Goal: Find specific page/section: Find specific page/section

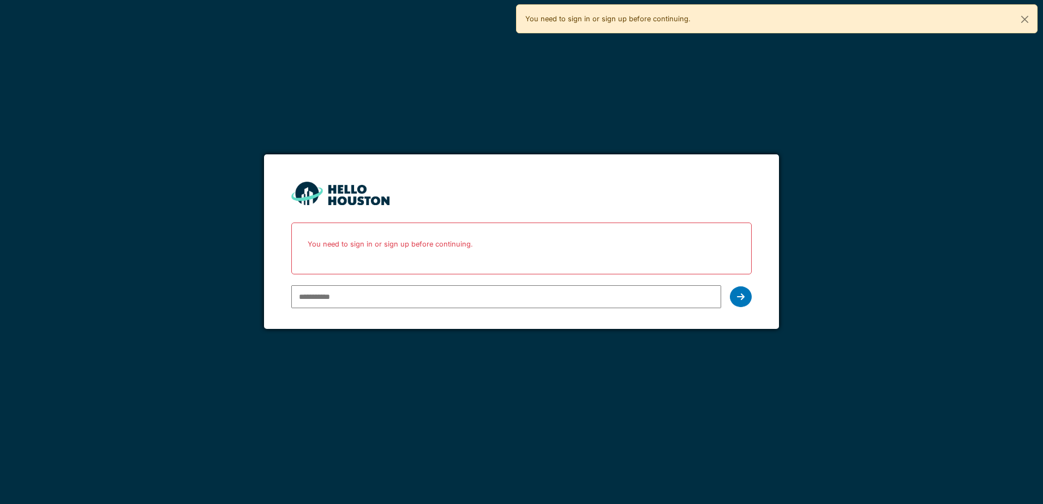
drag, startPoint x: 346, startPoint y: 302, endPoint x: 354, endPoint y: 295, distance: 10.5
click at [350, 299] on input "email" at bounding box center [505, 296] width 429 height 23
type input "**********"
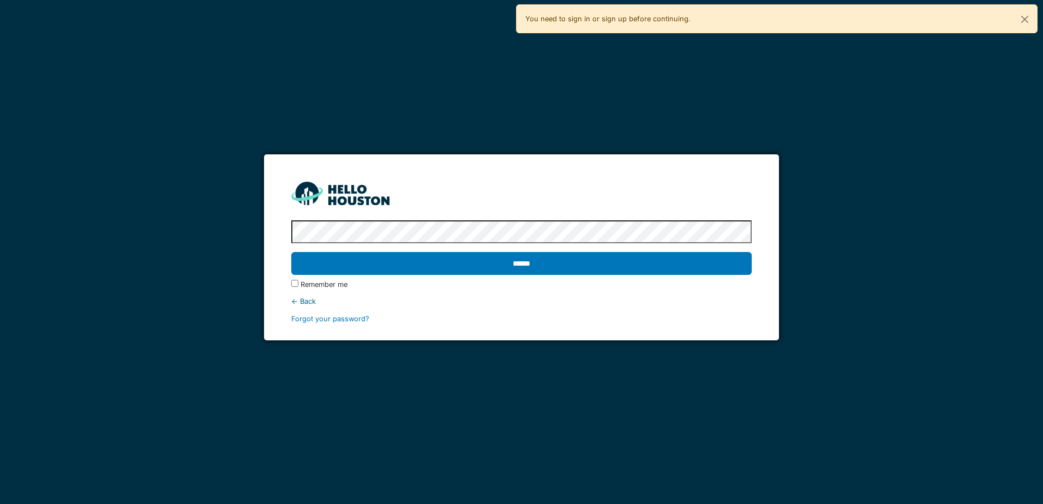
click at [291, 252] on input "******" at bounding box center [521, 263] width 460 height 23
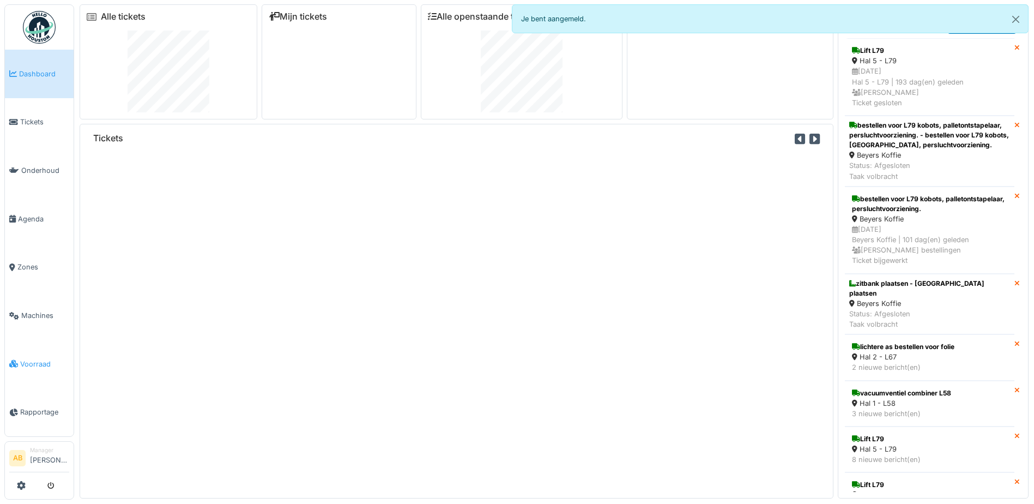
click at [40, 359] on span "Voorraad" at bounding box center [44, 364] width 49 height 10
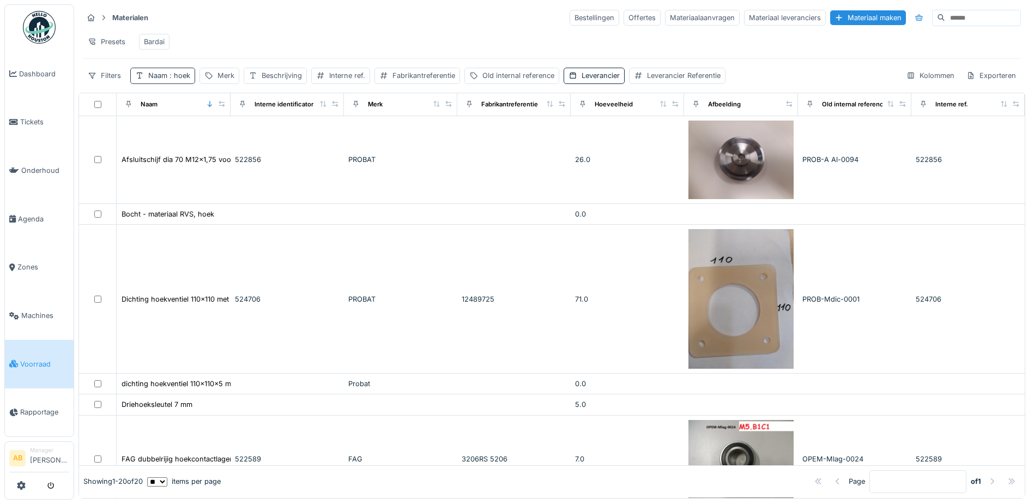
click at [182, 80] on span ": hoek" at bounding box center [178, 75] width 23 height 8
click at [237, 137] on icon at bounding box center [232, 136] width 9 height 7
click at [216, 137] on input "Naam" at bounding box center [190, 136] width 111 height 23
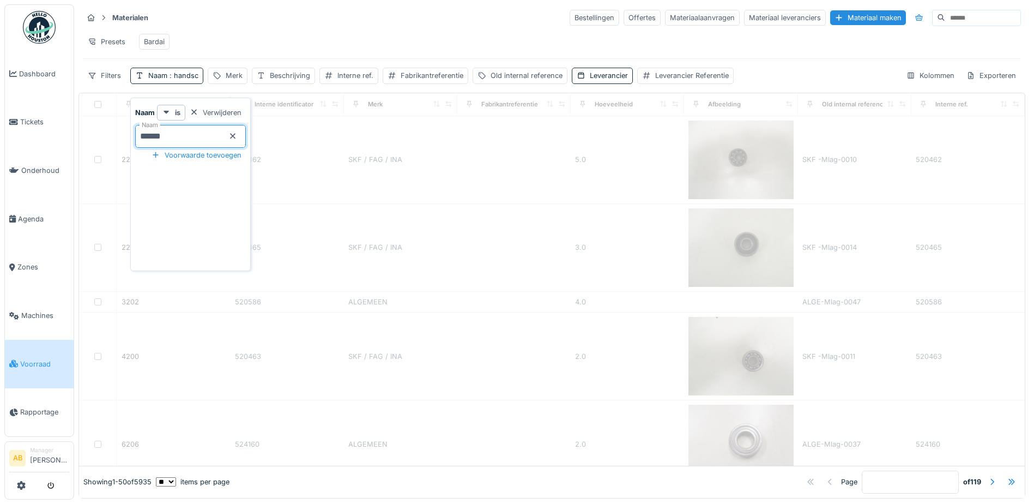
type input "******"
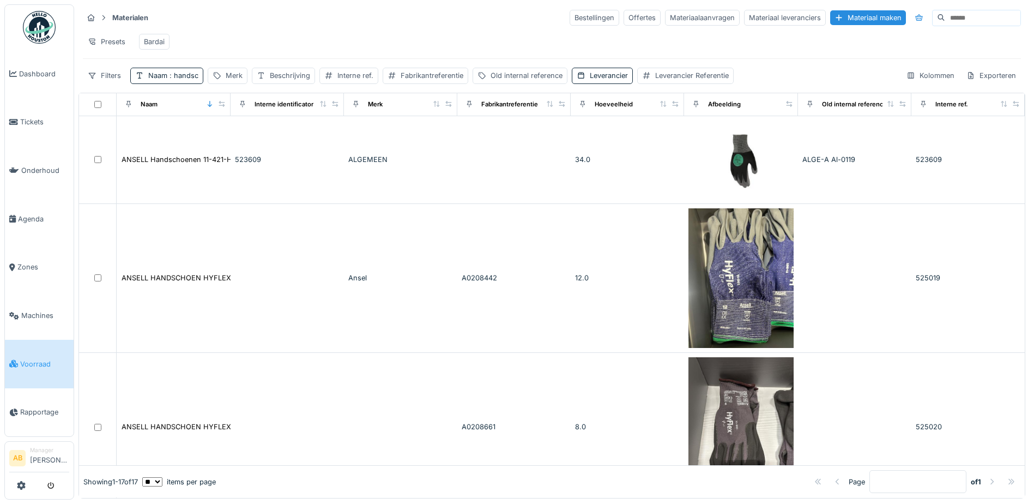
click at [375, 13] on div "Materialen Bestellingen Offertes Materiaalaanvragen Materiaal leveranciers Mate…" at bounding box center [552, 18] width 938 height 18
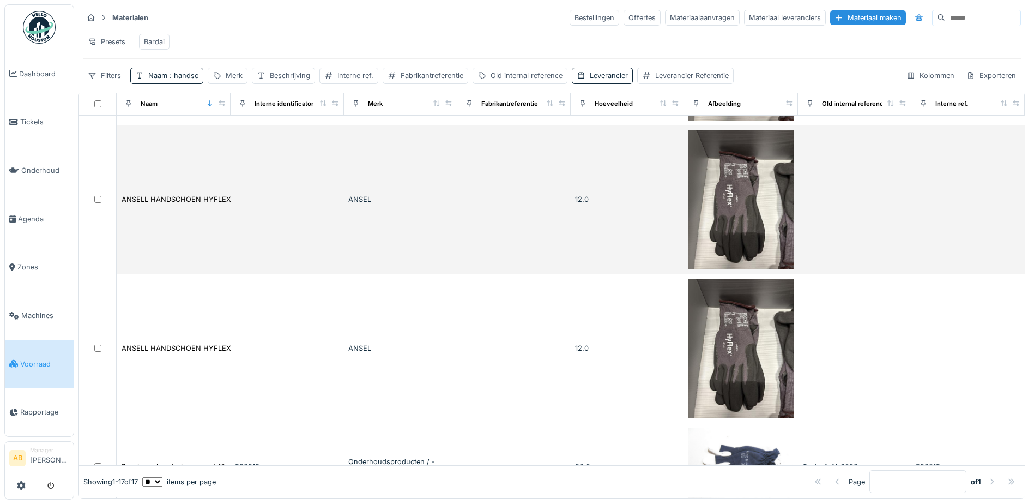
scroll to position [1179, 0]
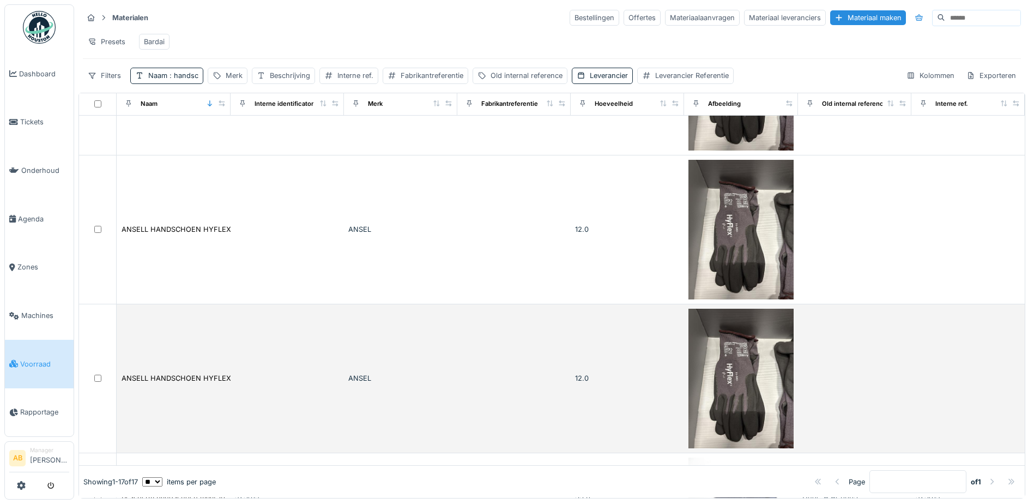
click at [742, 342] on img at bounding box center [741, 379] width 105 height 140
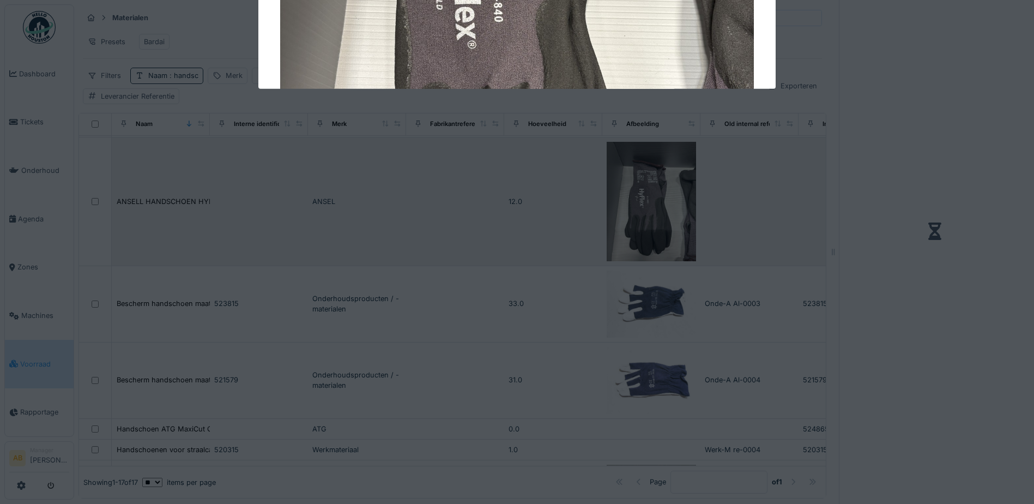
scroll to position [1061, 0]
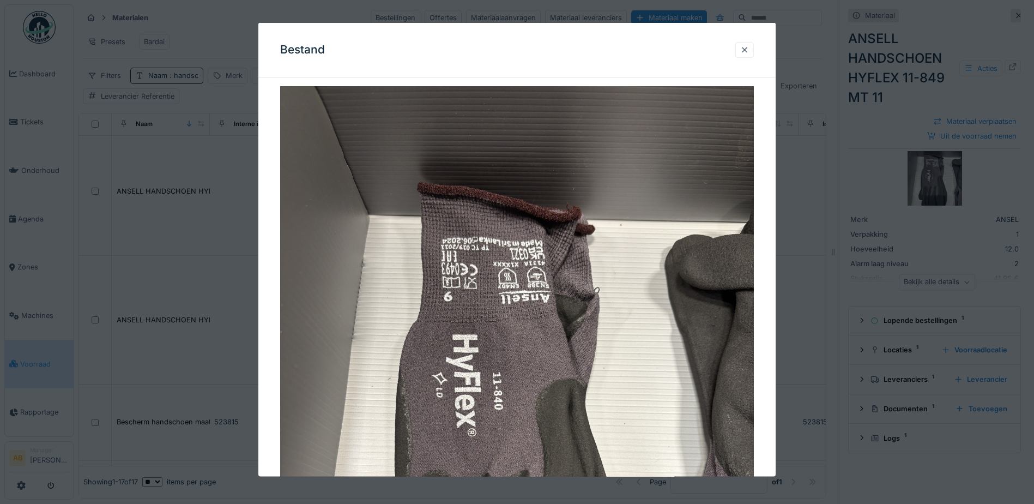
click at [749, 45] on div at bounding box center [744, 49] width 9 height 10
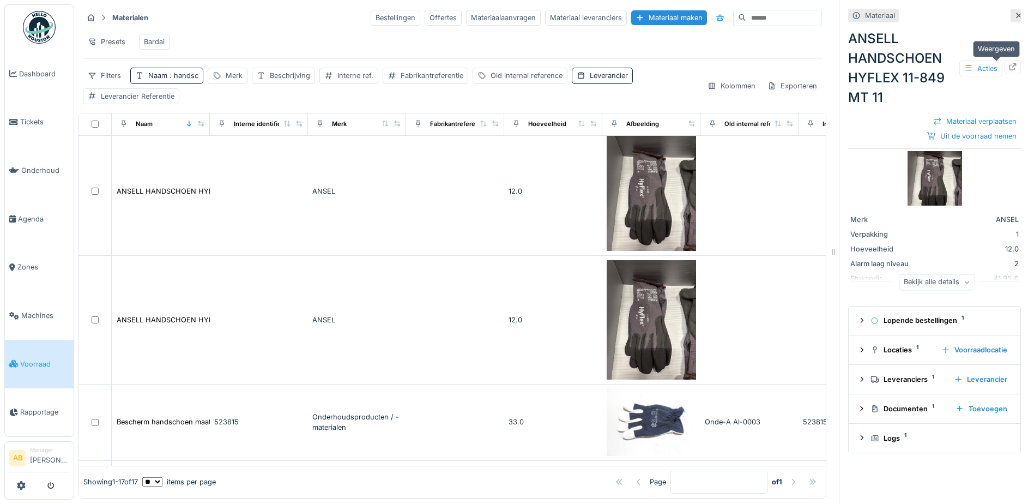
click at [1009, 67] on icon at bounding box center [1013, 66] width 9 height 7
click at [159, 41] on div "Bardai" at bounding box center [154, 42] width 21 height 10
click at [156, 38] on div "Bardai" at bounding box center [154, 42] width 21 height 10
click at [37, 359] on span "Voorraad" at bounding box center [44, 364] width 49 height 10
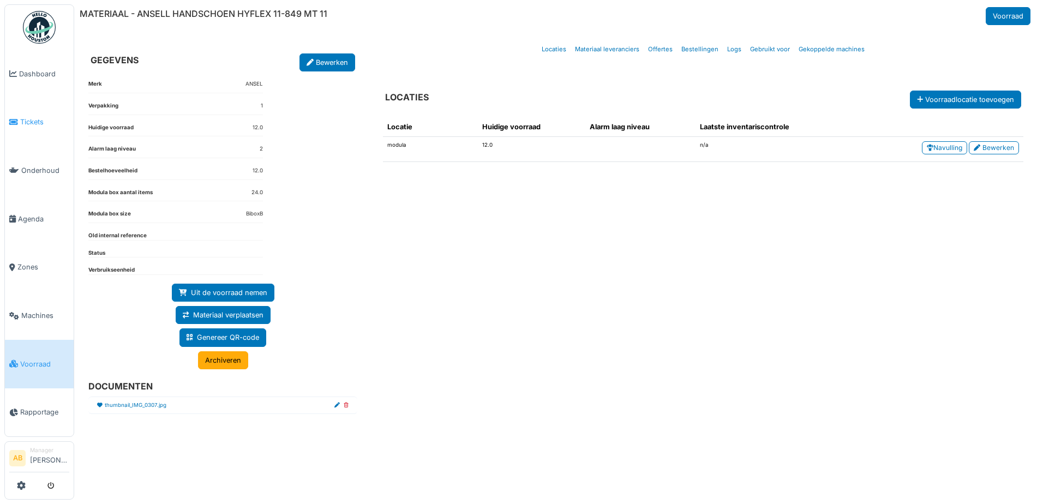
click at [41, 121] on span "Tickets" at bounding box center [44, 122] width 49 height 10
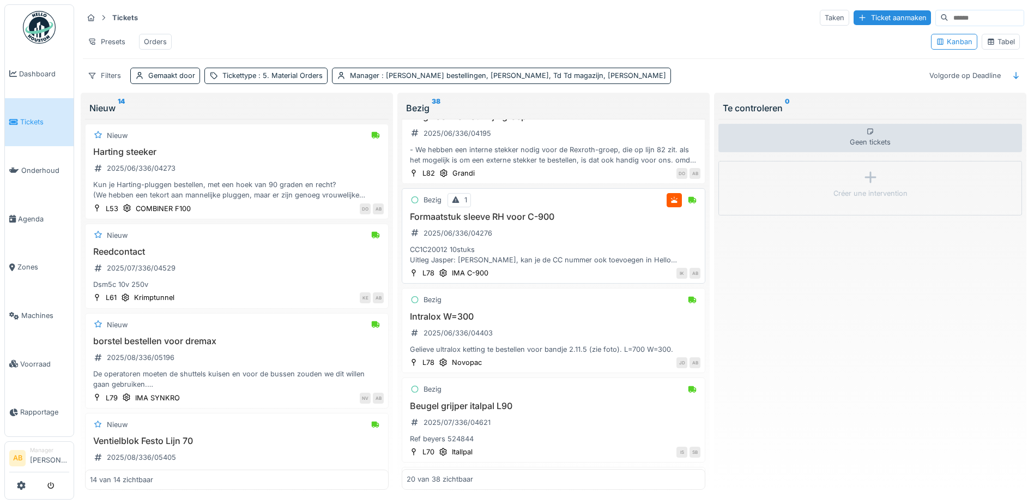
scroll to position [818, 0]
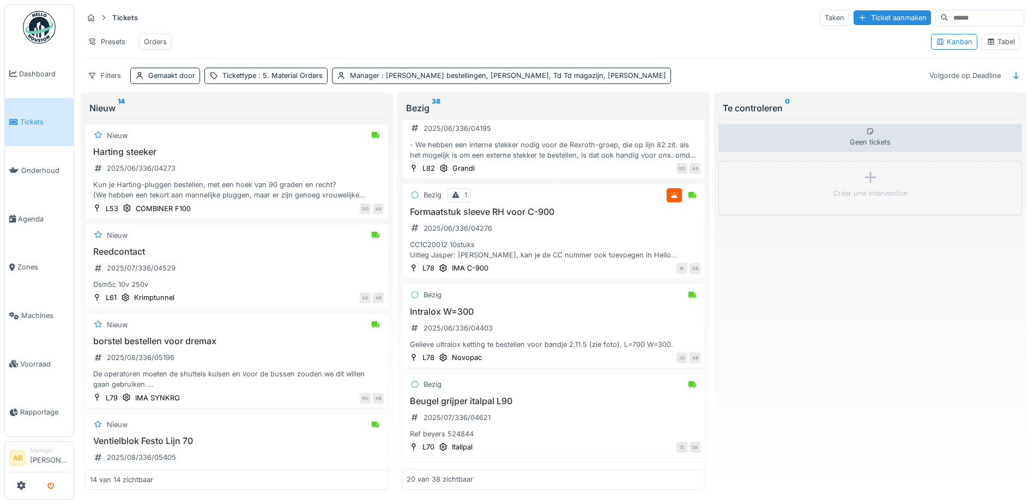
click at [50, 486] on icon "submit" at bounding box center [50, 486] width 7 height 7
